Goal: Transaction & Acquisition: Purchase product/service

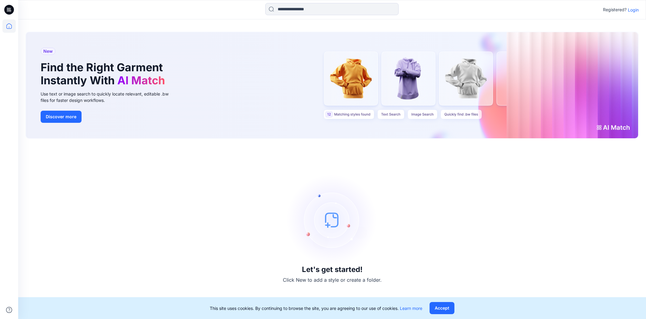
click at [629, 11] on p "Login" at bounding box center [633, 10] width 11 height 6
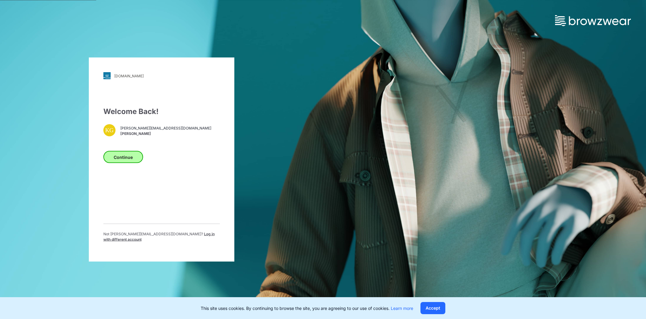
click at [130, 159] on button "Continue" at bounding box center [123, 157] width 40 height 12
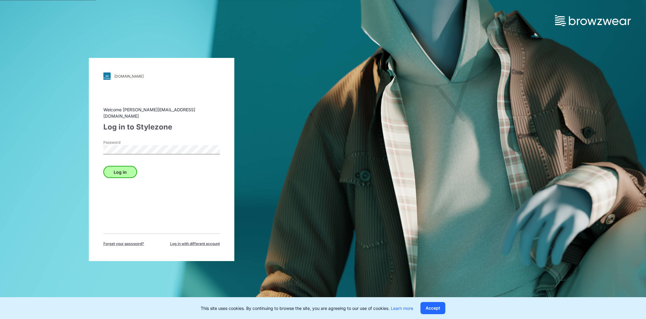
click at [117, 172] on button "Log in" at bounding box center [120, 172] width 34 height 12
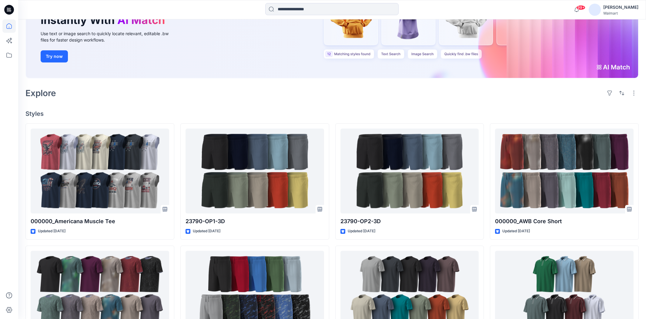
scroll to position [82, 0]
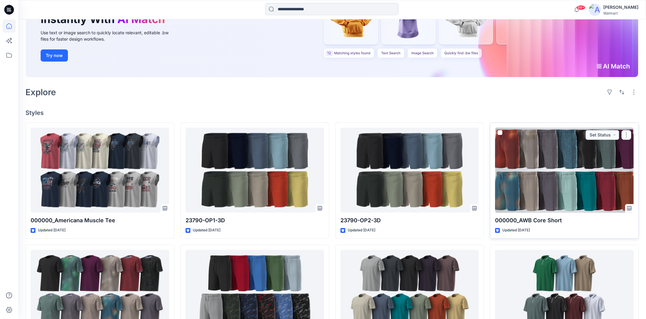
click at [563, 189] on div at bounding box center [564, 170] width 139 height 85
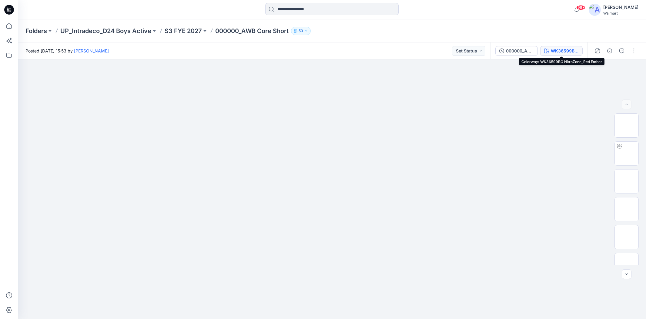
click at [571, 53] on div "WK36599BG NitroZone_Red Ember" at bounding box center [565, 51] width 28 height 7
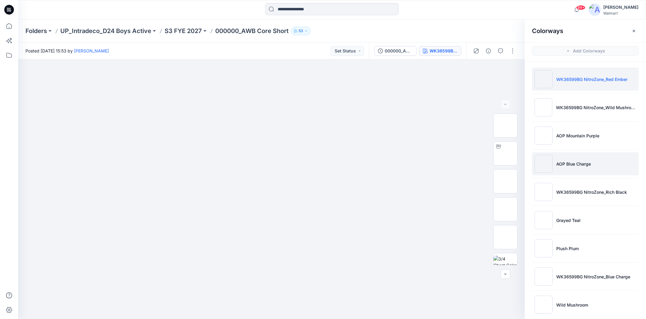
click at [614, 159] on li "AOP Blue Charge" at bounding box center [585, 163] width 107 height 23
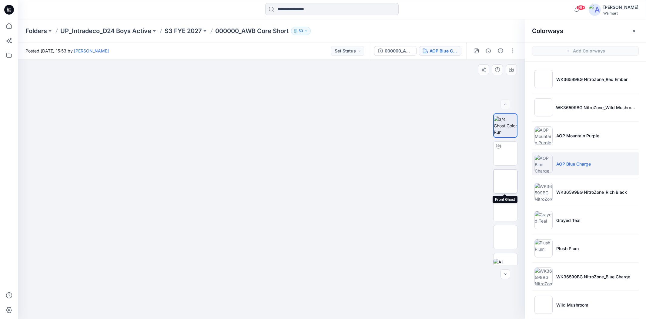
click at [506, 181] on img at bounding box center [506, 181] width 0 height 0
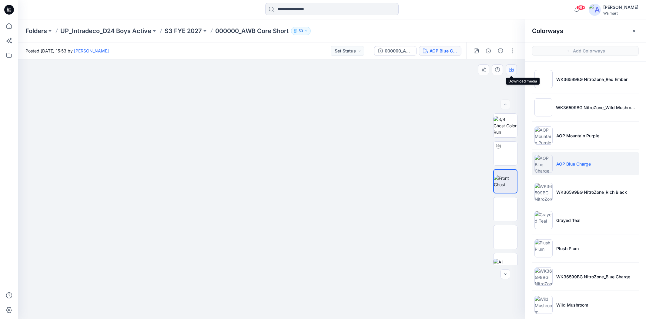
click at [510, 72] on button "button" at bounding box center [511, 69] width 11 height 11
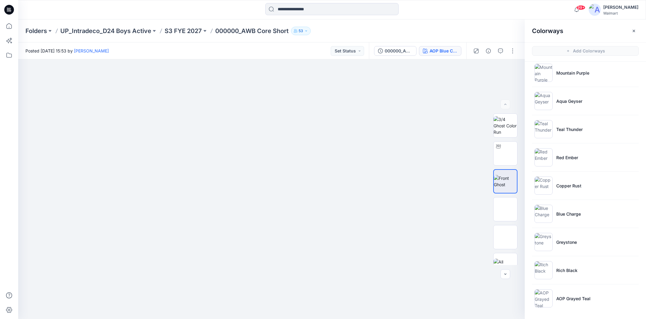
scroll to position [260, 0]
click at [508, 261] on img at bounding box center [506, 265] width 24 height 13
click at [634, 29] on icon "button" at bounding box center [634, 31] width 5 height 5
